Goal: Communication & Community: Ask a question

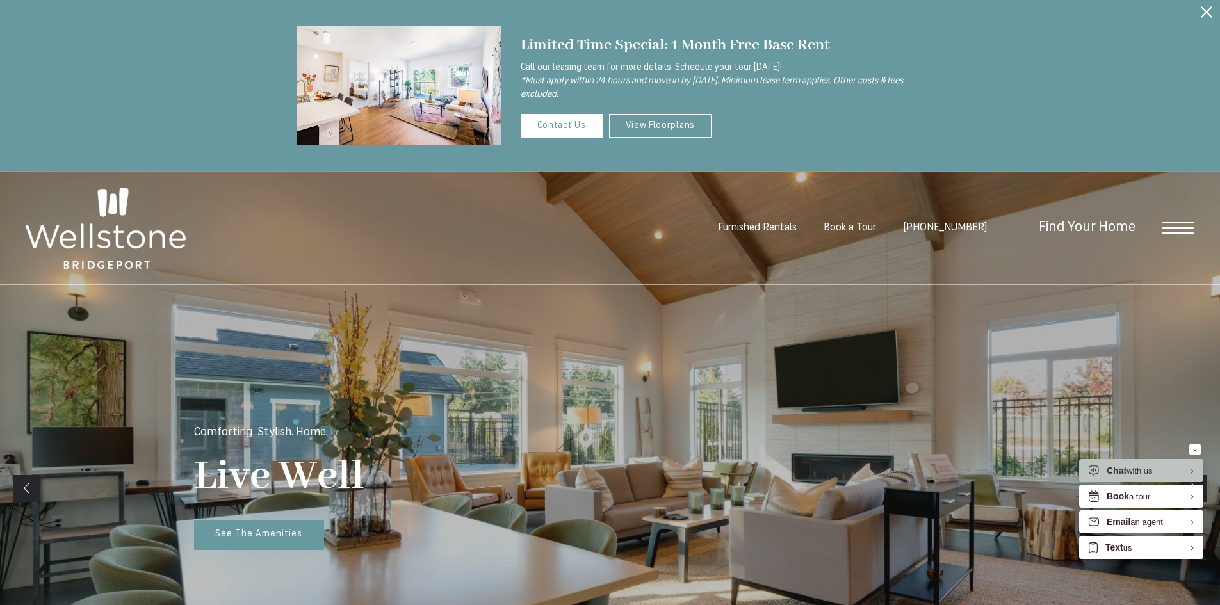
click at [1187, 231] on span "Open Menu" at bounding box center [1178, 228] width 32 height 12
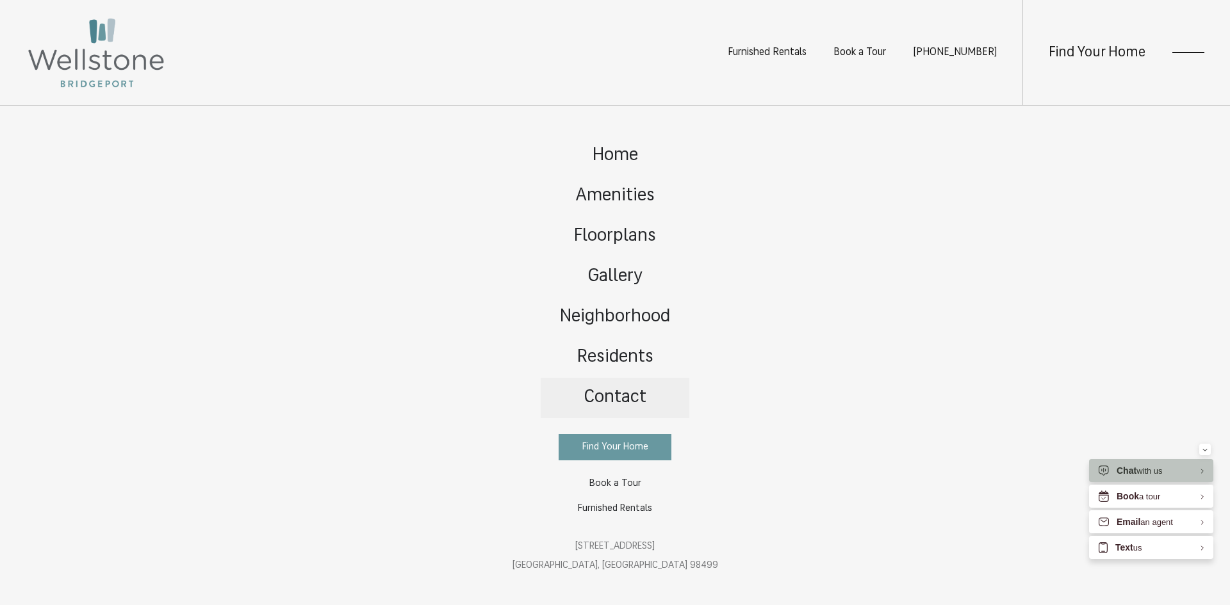
click at [627, 404] on span "Contact" at bounding box center [614, 398] width 63 height 18
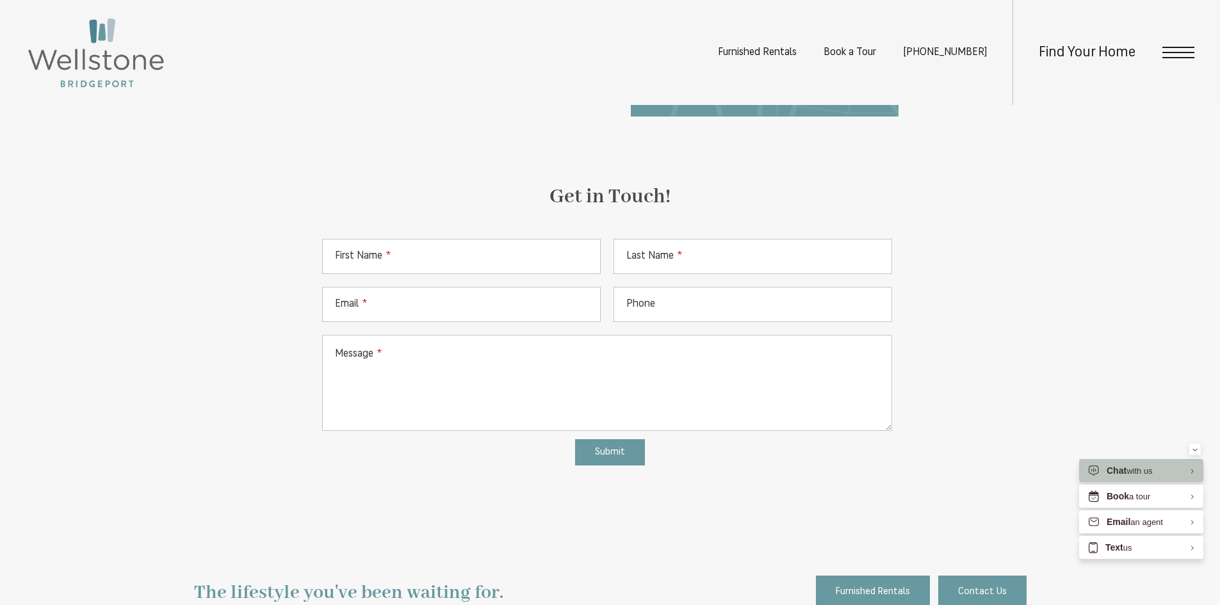
scroll to position [640, 0]
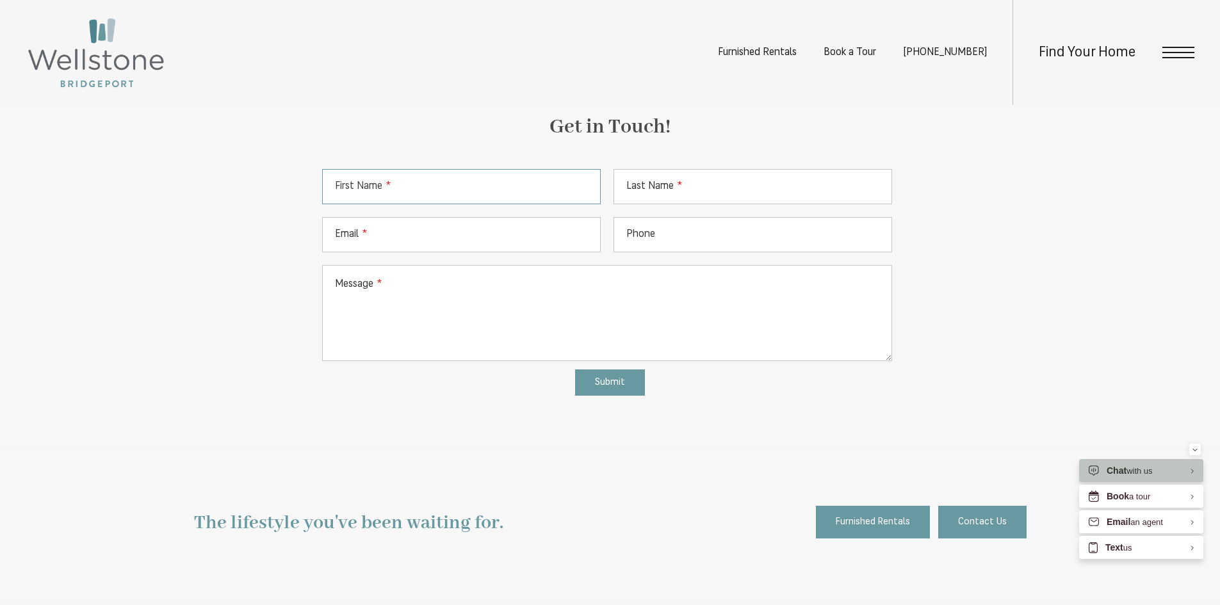
click at [397, 195] on input "First Name" at bounding box center [461, 186] width 279 height 35
type input "*******"
click at [694, 191] on input "Last Name" at bounding box center [753, 186] width 279 height 35
type input "******"
click at [512, 227] on input "Email" at bounding box center [461, 234] width 279 height 35
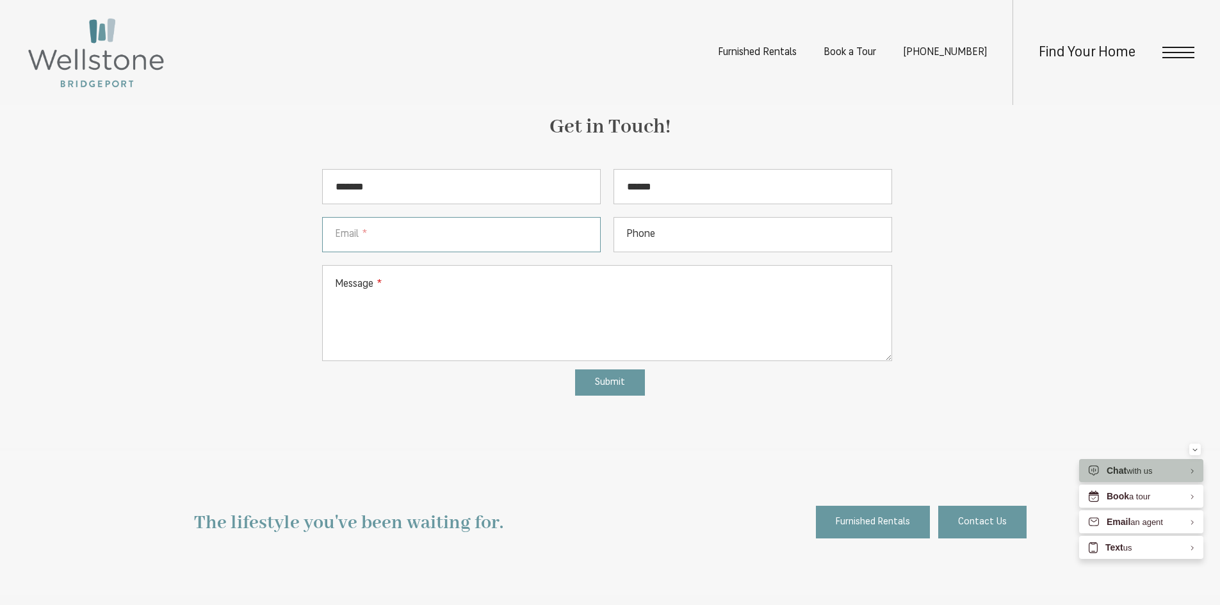
type input "**********"
click at [526, 294] on textarea "Message" at bounding box center [607, 313] width 570 height 96
paste textarea "**********"
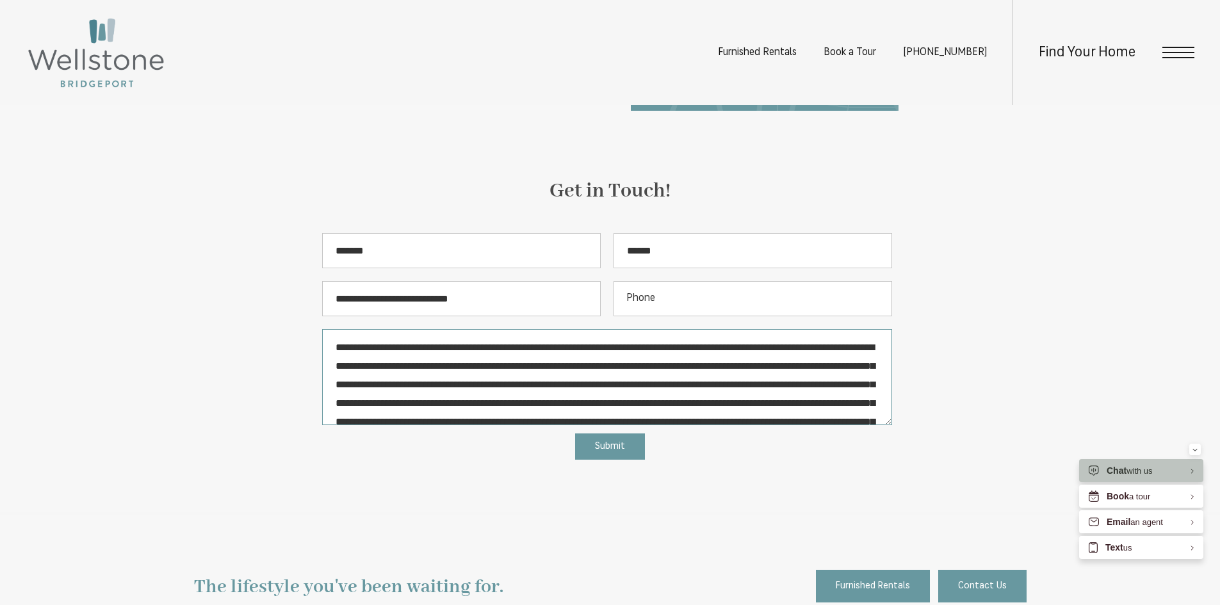
scroll to position [0, 0]
click at [740, 349] on textarea "Message" at bounding box center [607, 377] width 570 height 96
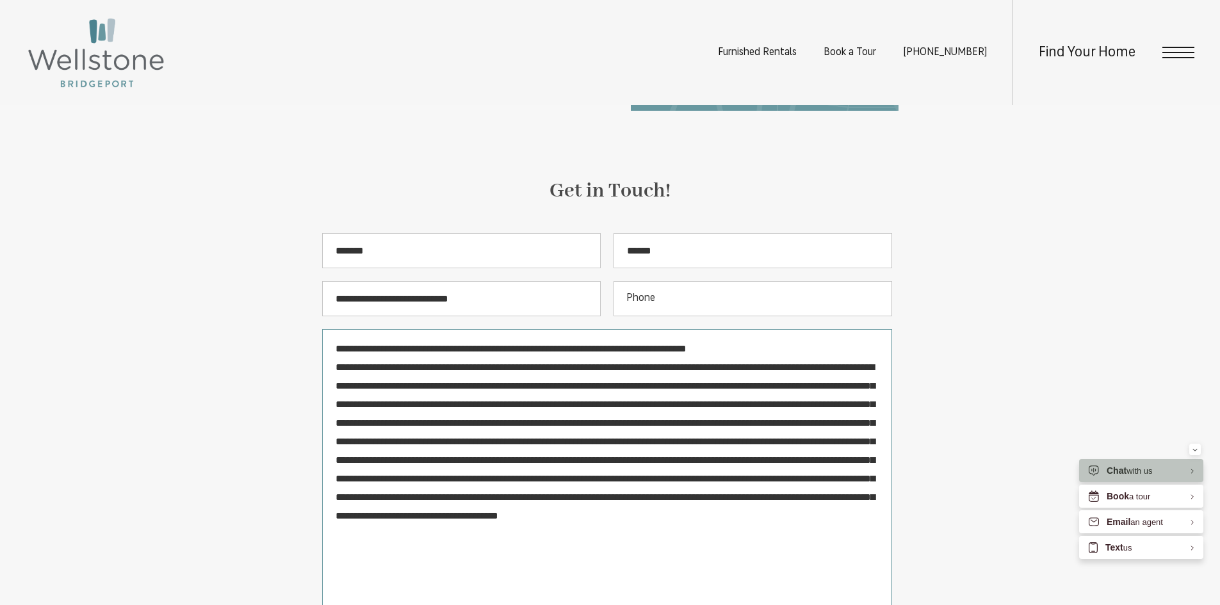
drag, startPoint x: 887, startPoint y: 422, endPoint x: 877, endPoint y: 634, distance: 212.2
click at [877, 605] on html "Skip to main content × Pet Policy Wellstone is a pet-friendly community! Furnis…" at bounding box center [610, 430] width 1220 height 2012
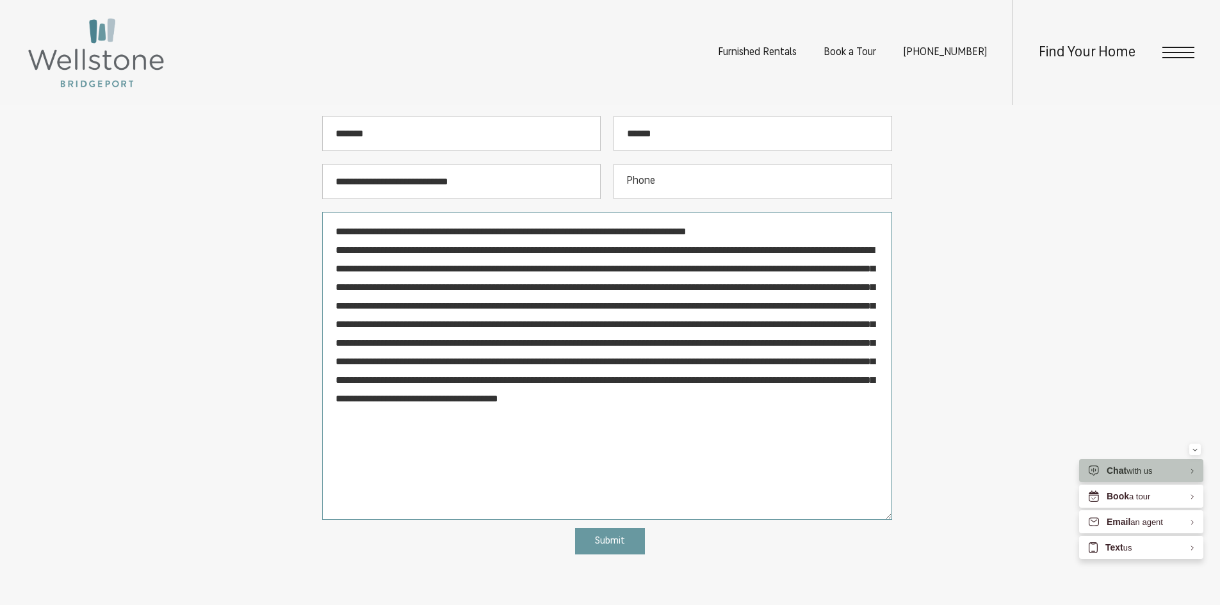
scroll to position [704, 0]
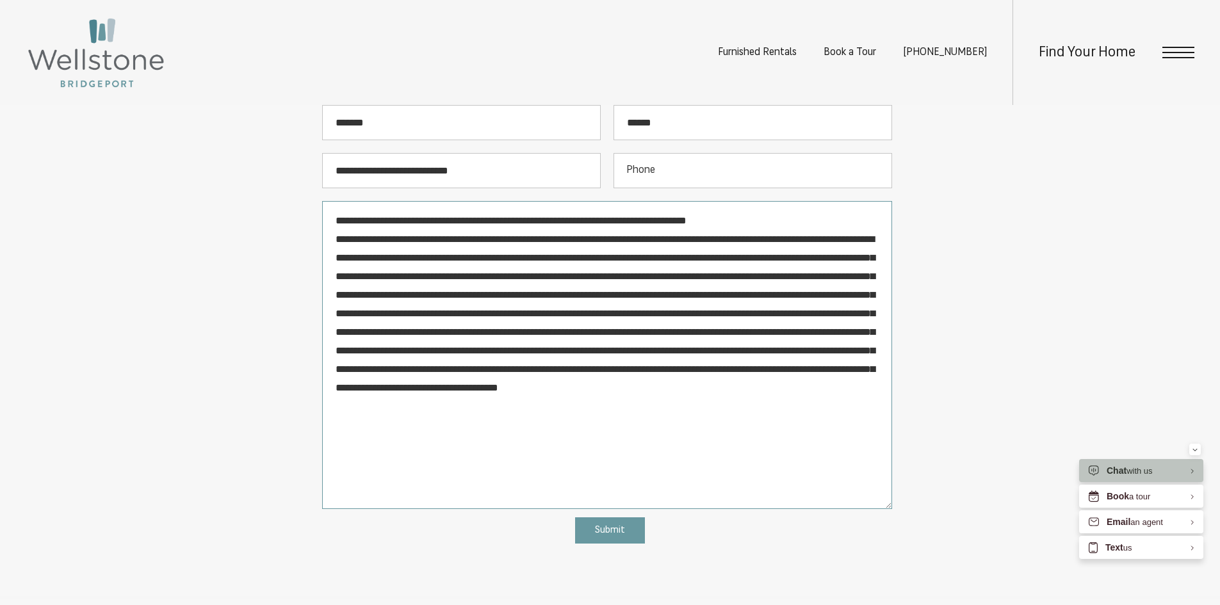
click at [605, 297] on textarea "Message" at bounding box center [607, 355] width 570 height 308
click at [744, 314] on textarea "Message" at bounding box center [607, 355] width 570 height 308
click at [466, 333] on textarea "Message" at bounding box center [607, 355] width 570 height 308
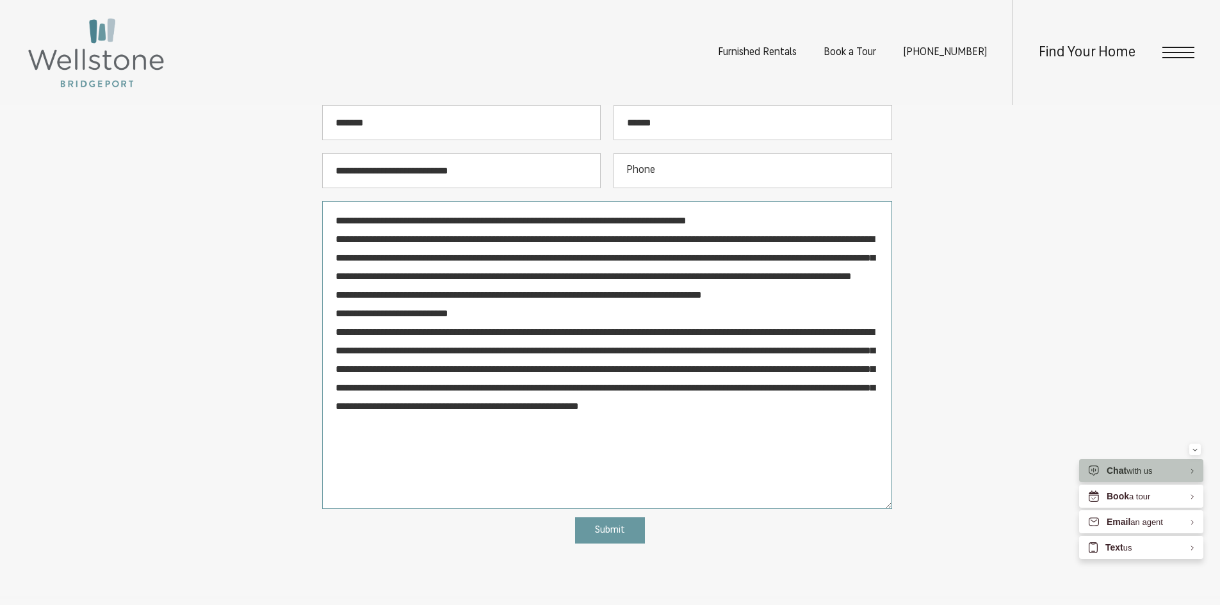
click at [754, 353] on textarea "Message" at bounding box center [607, 355] width 570 height 308
click at [532, 354] on textarea "Message" at bounding box center [607, 355] width 570 height 308
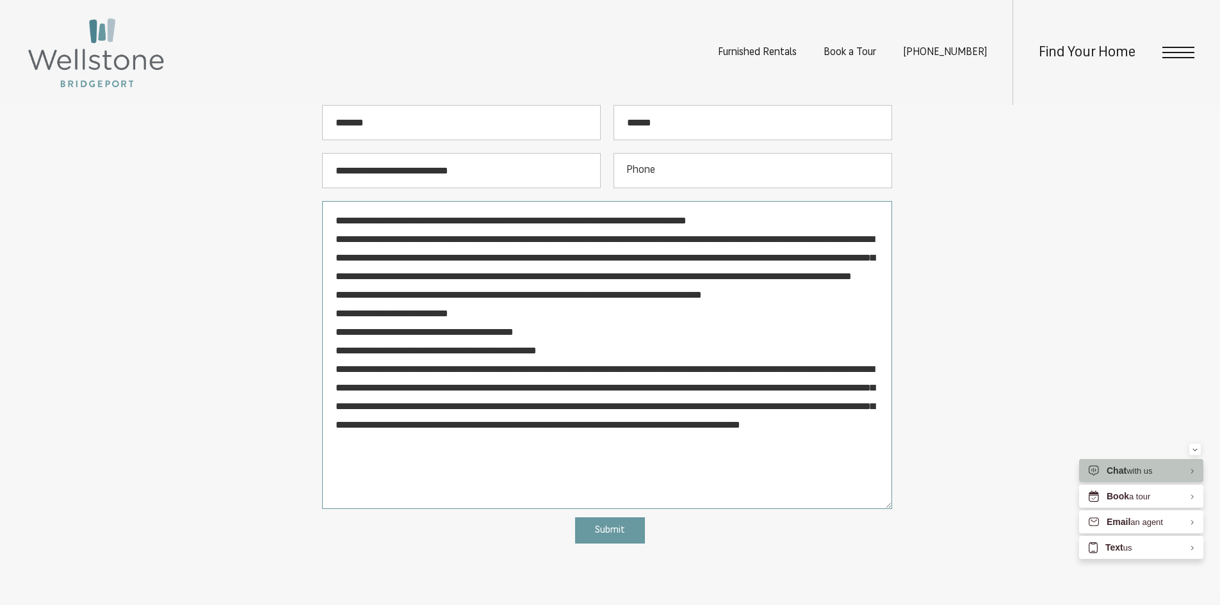
scroll to position [833, 0]
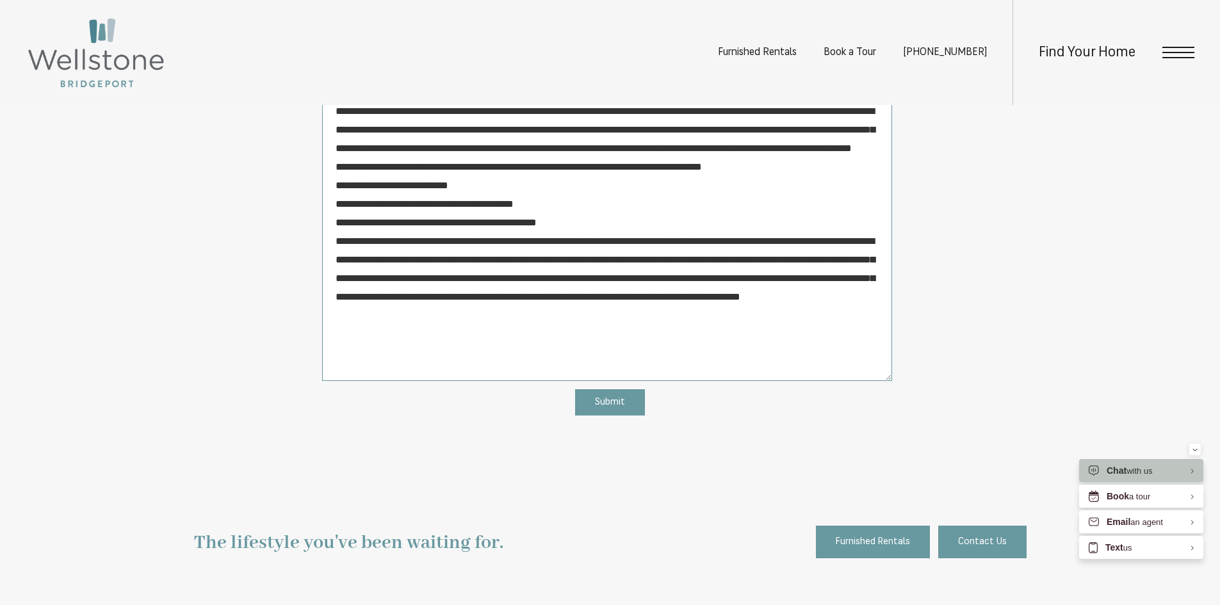
click at [575, 257] on textarea "Message" at bounding box center [607, 227] width 570 height 308
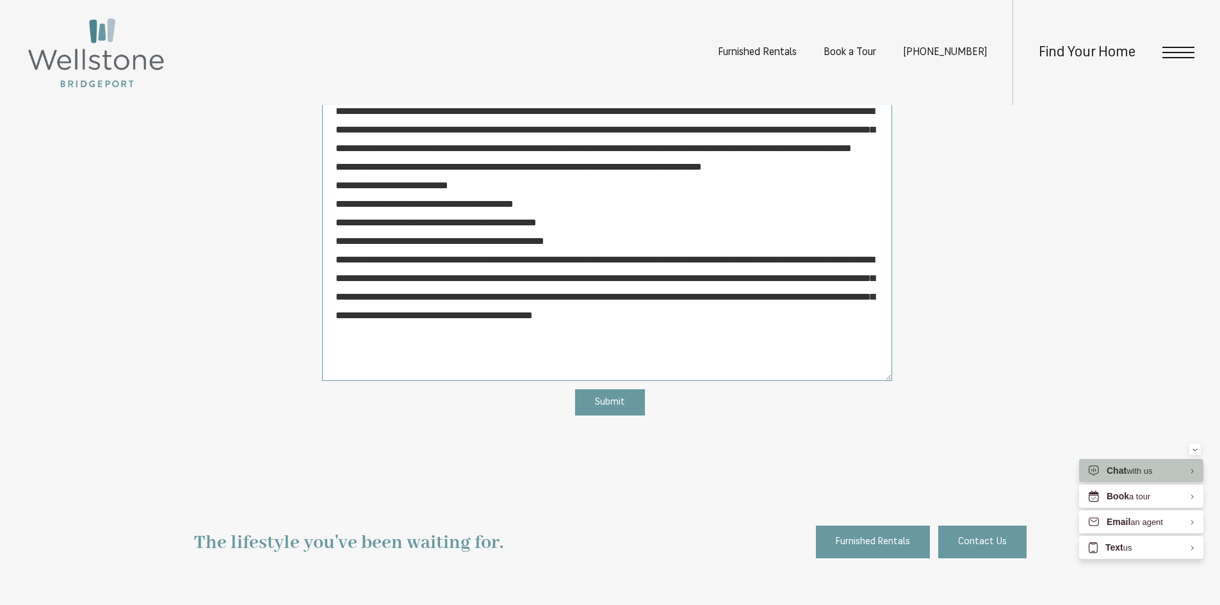
click at [513, 284] on textarea "Message" at bounding box center [607, 227] width 570 height 308
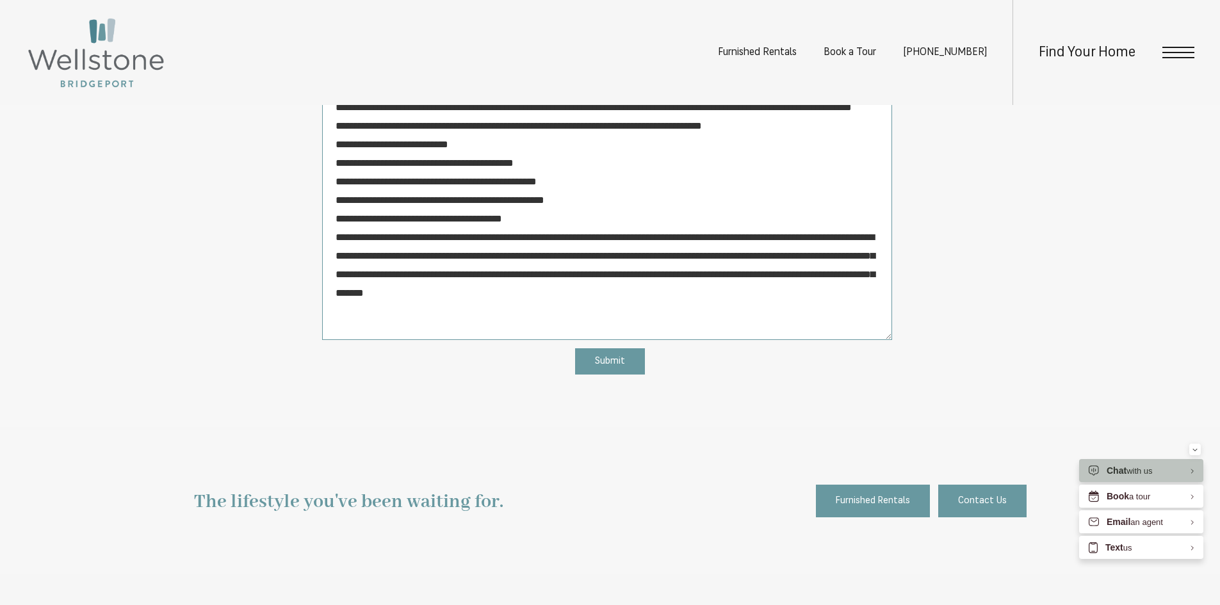
scroll to position [897, 0]
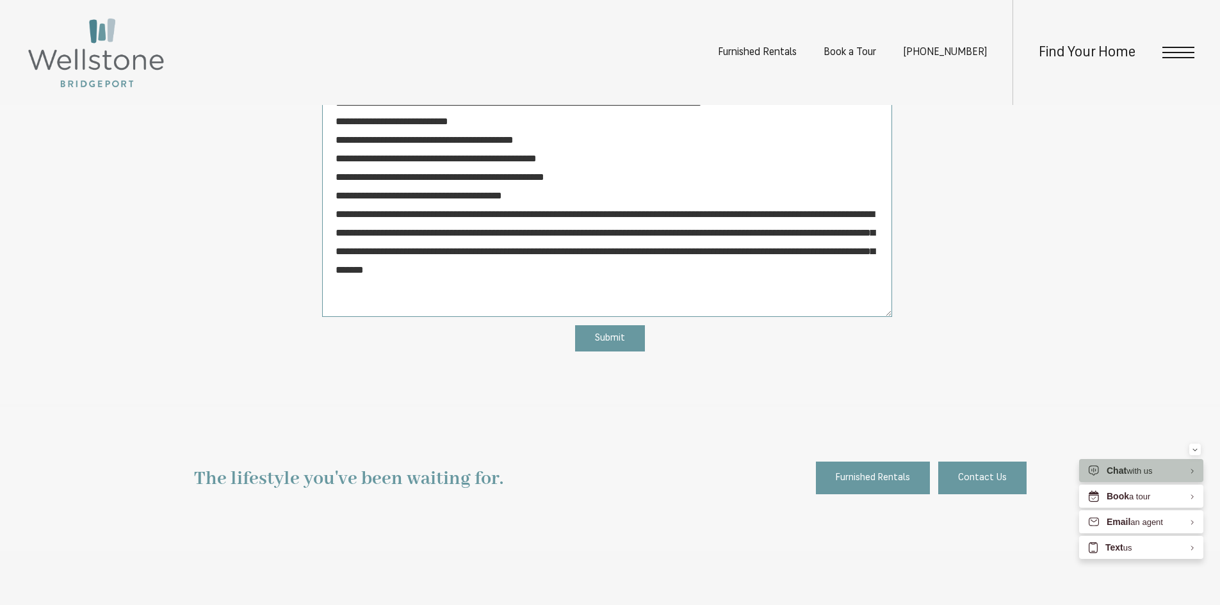
click at [732, 252] on textarea "Message" at bounding box center [607, 163] width 570 height 308
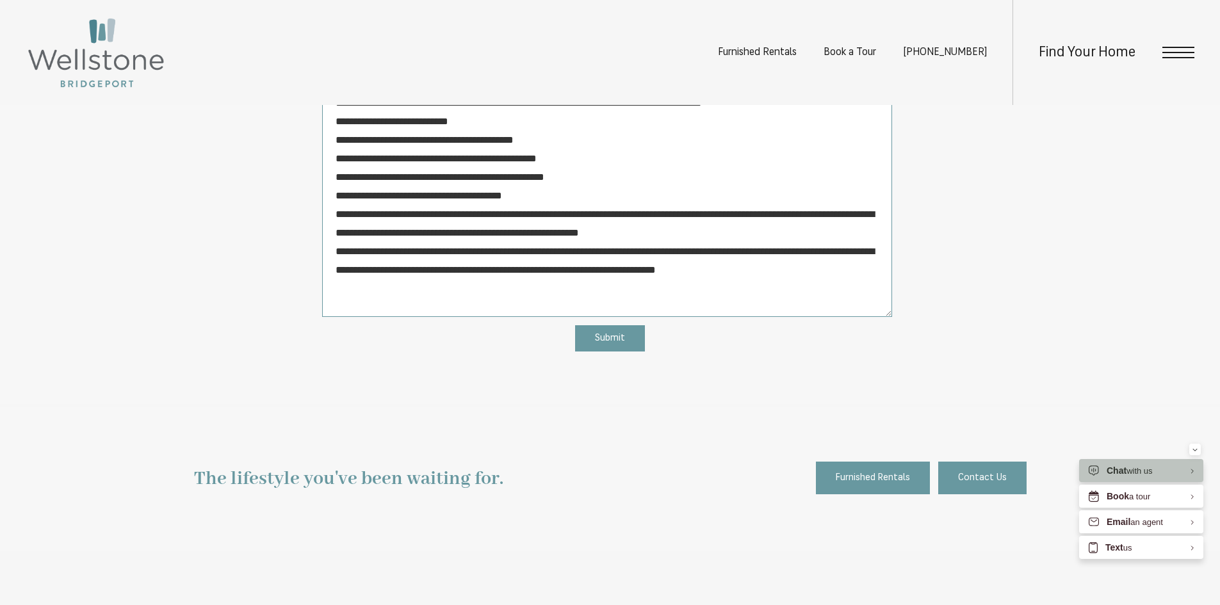
click at [735, 256] on textarea "Message" at bounding box center [607, 163] width 570 height 308
click at [560, 290] on textarea "Message" at bounding box center [607, 163] width 570 height 308
click at [380, 311] on textarea "Message" at bounding box center [607, 163] width 570 height 308
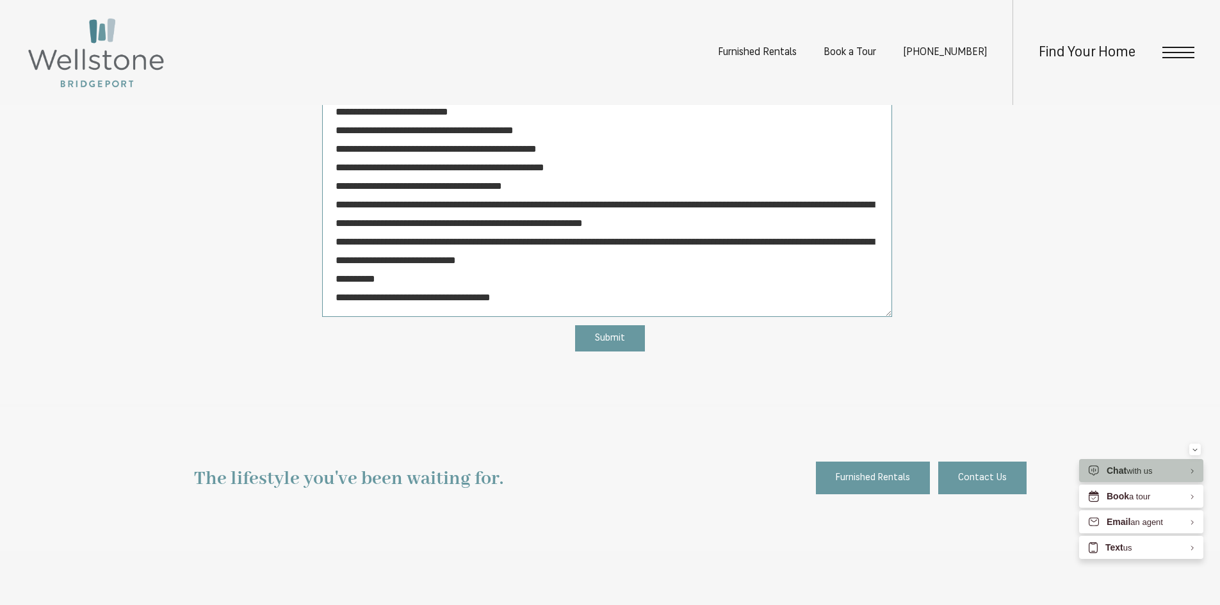
click at [405, 288] on textarea "Message" at bounding box center [607, 163] width 570 height 308
click at [402, 313] on textarea "Message" at bounding box center [607, 163] width 570 height 308
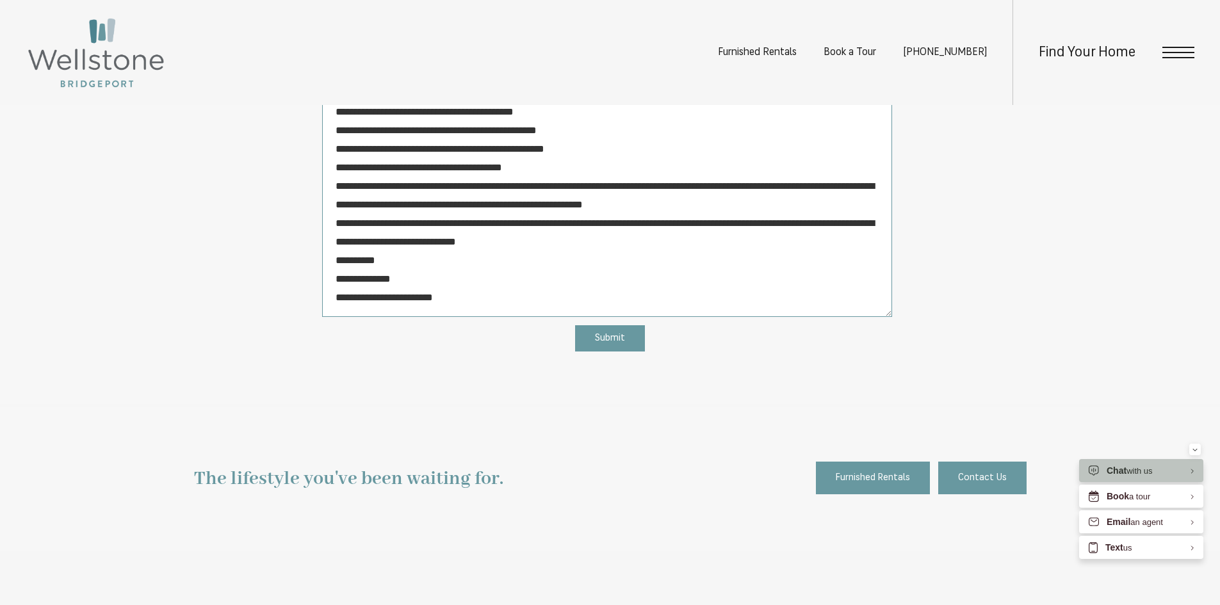
scroll to position [47, 0]
click at [464, 300] on textarea "Message" at bounding box center [607, 163] width 570 height 308
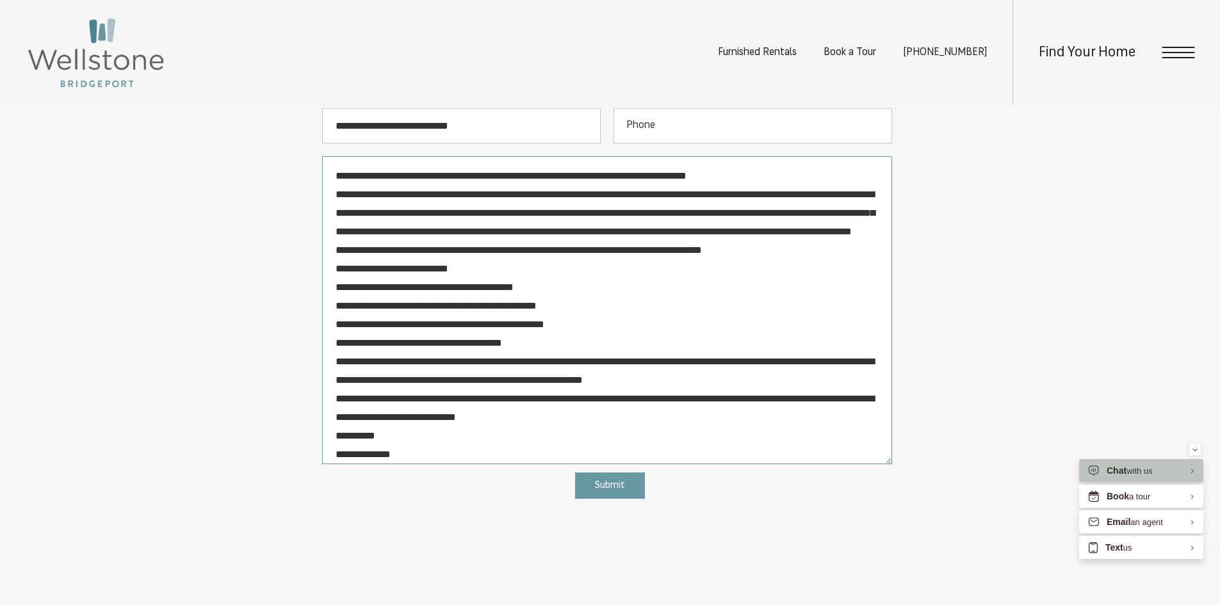
scroll to position [704, 0]
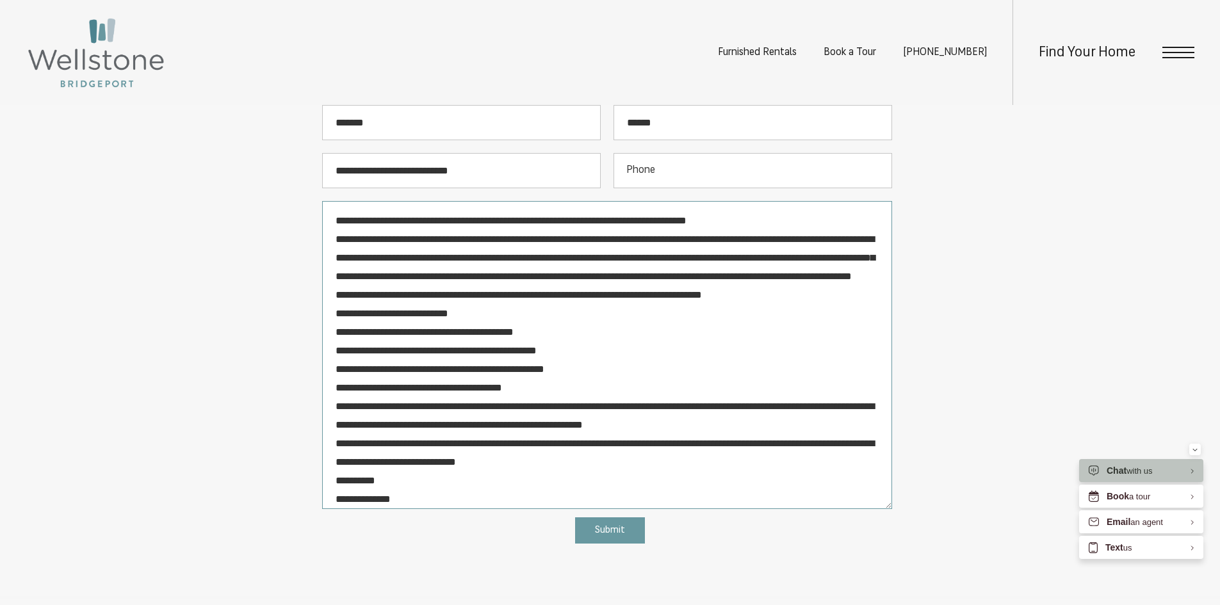
drag, startPoint x: 484, startPoint y: 313, endPoint x: 334, endPoint y: 224, distance: 174.0
click at [334, 224] on textarea "Message" at bounding box center [607, 355] width 570 height 308
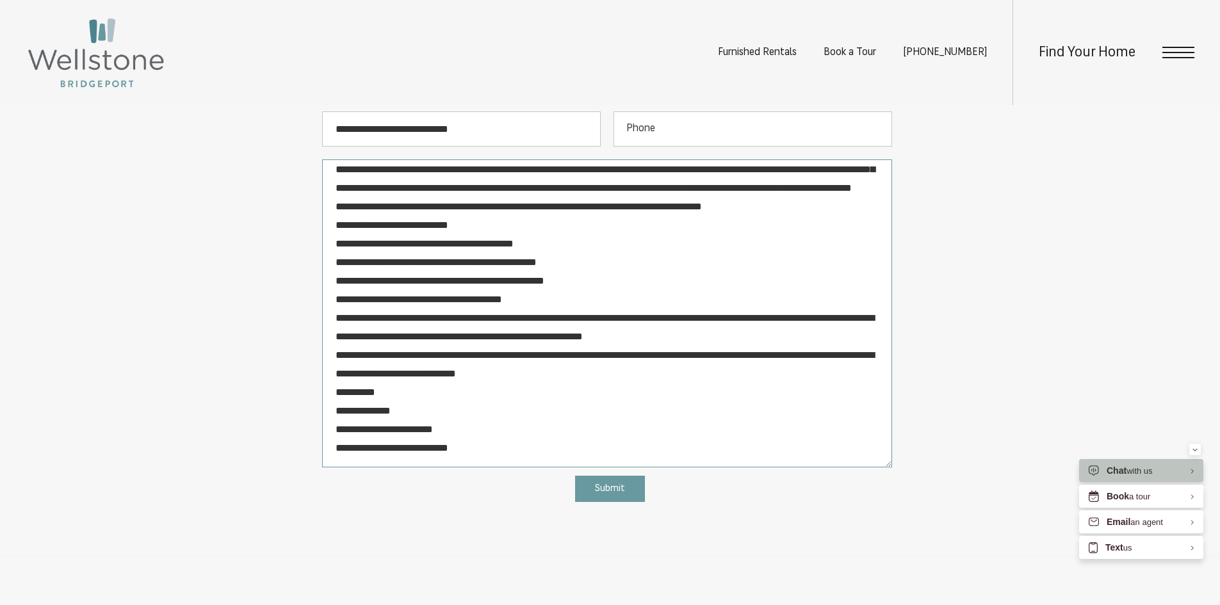
scroll to position [769, 0]
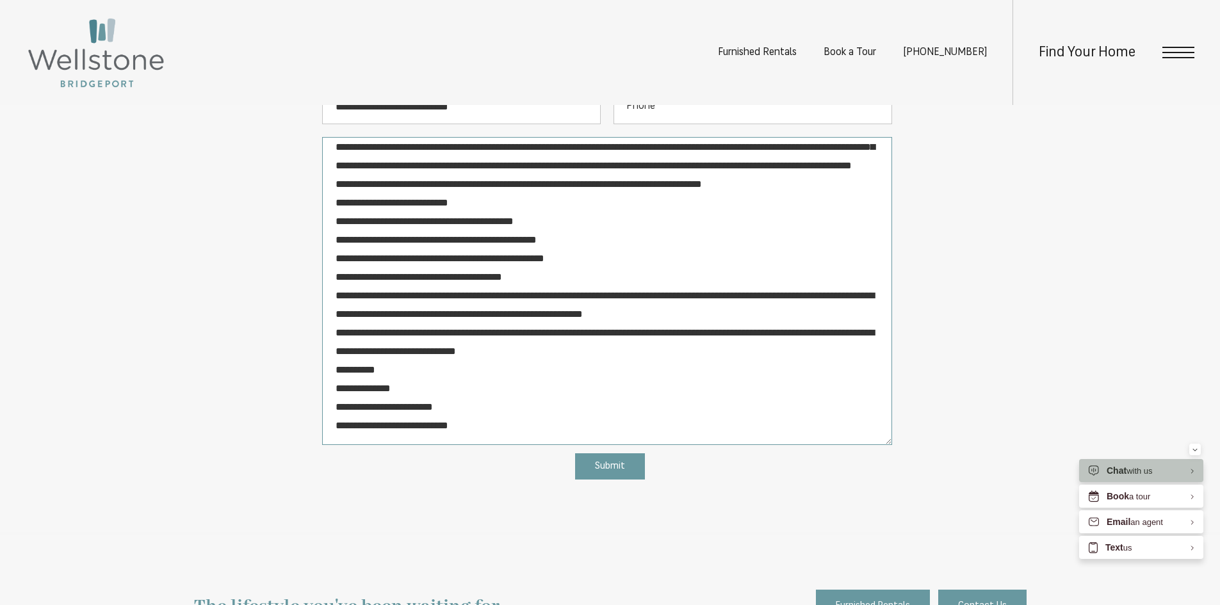
type textarea "**********"
click at [627, 462] on button "Submit" at bounding box center [610, 466] width 70 height 26
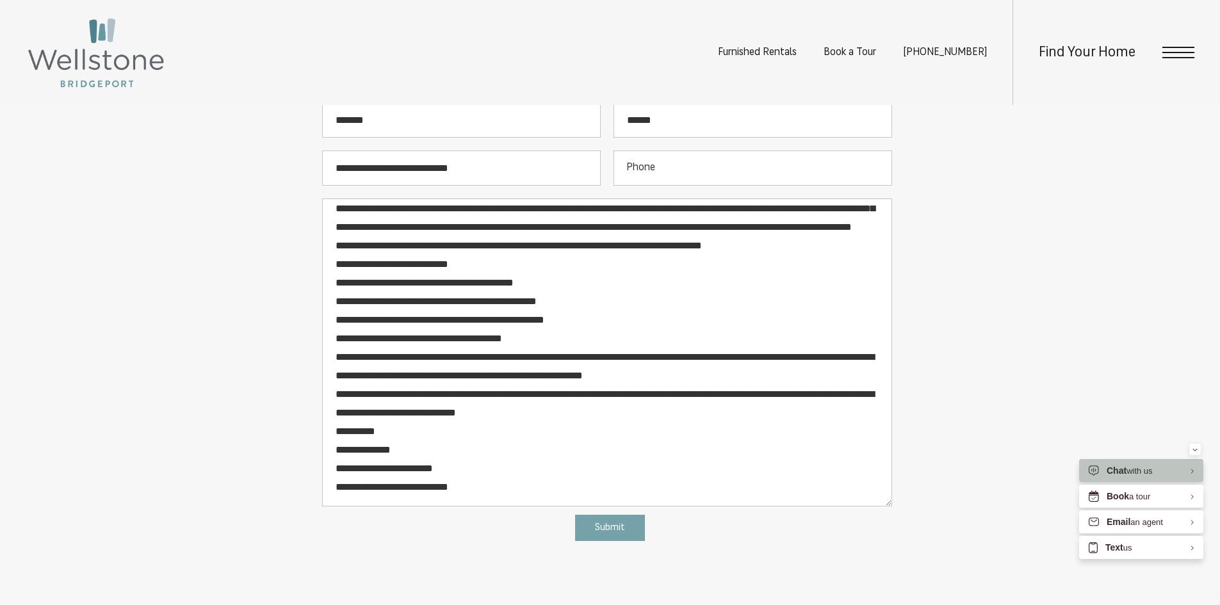
click at [626, 532] on button "Submit" at bounding box center [610, 528] width 70 height 26
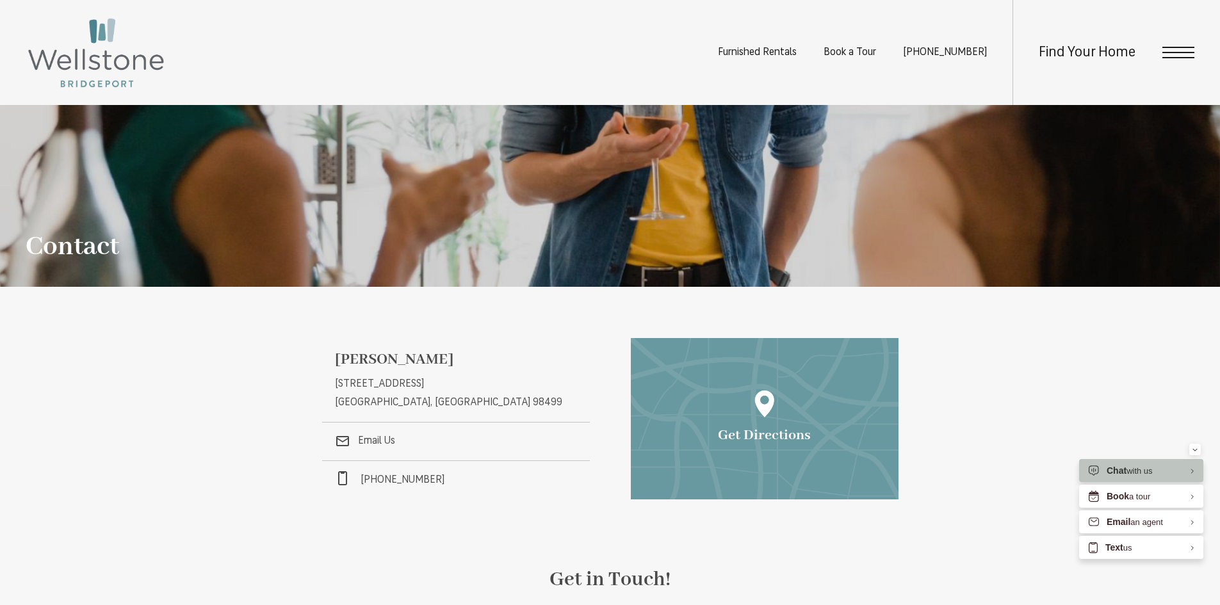
scroll to position [192, 0]
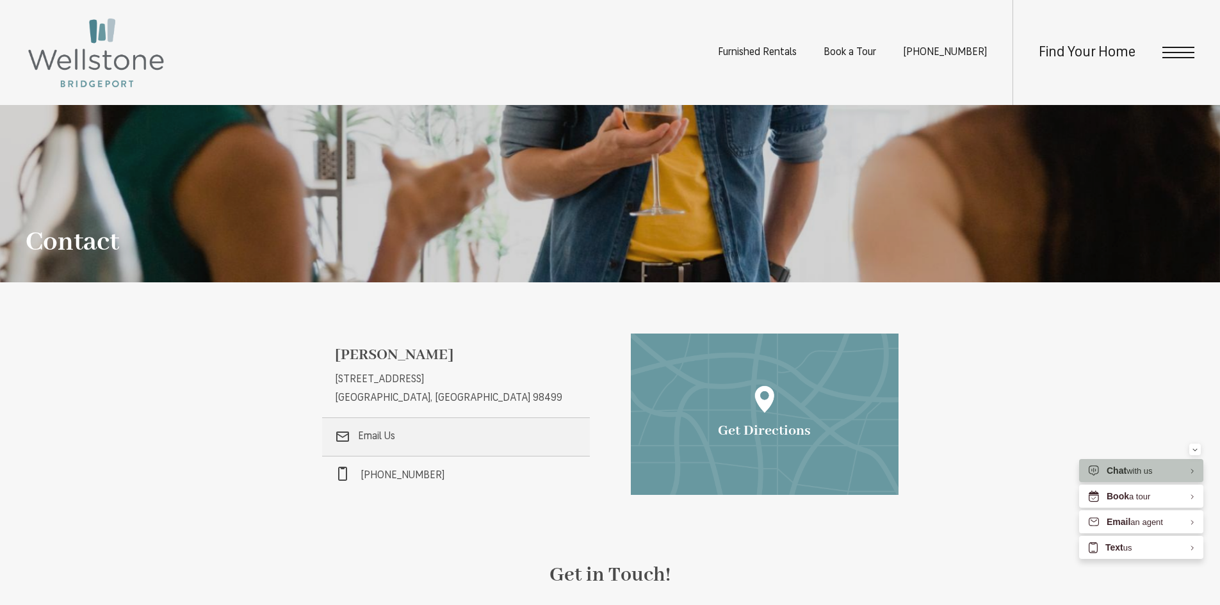
click at [364, 433] on link ".cls-1{stroke-width:0px;} Email Us" at bounding box center [456, 437] width 268 height 38
